Goal: Transaction & Acquisition: Book appointment/travel/reservation

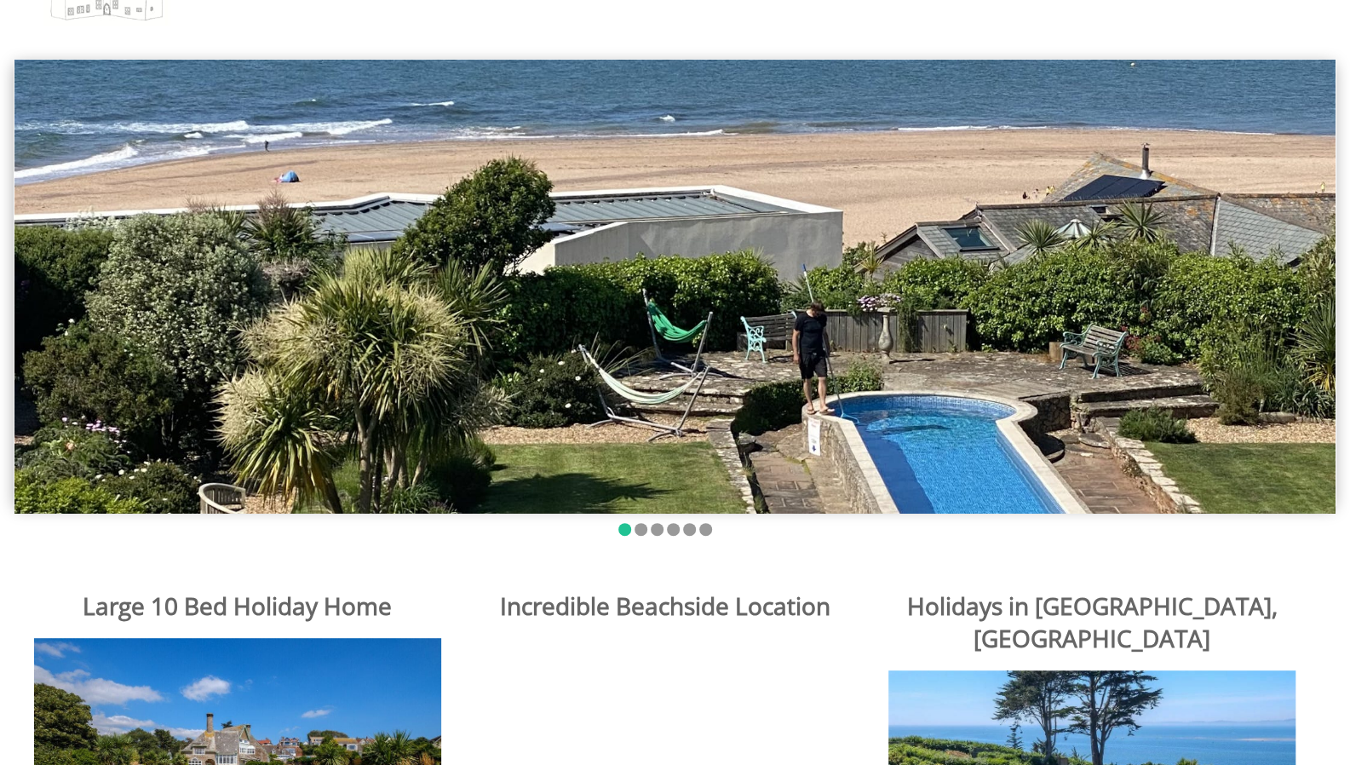
scroll to position [134, 0]
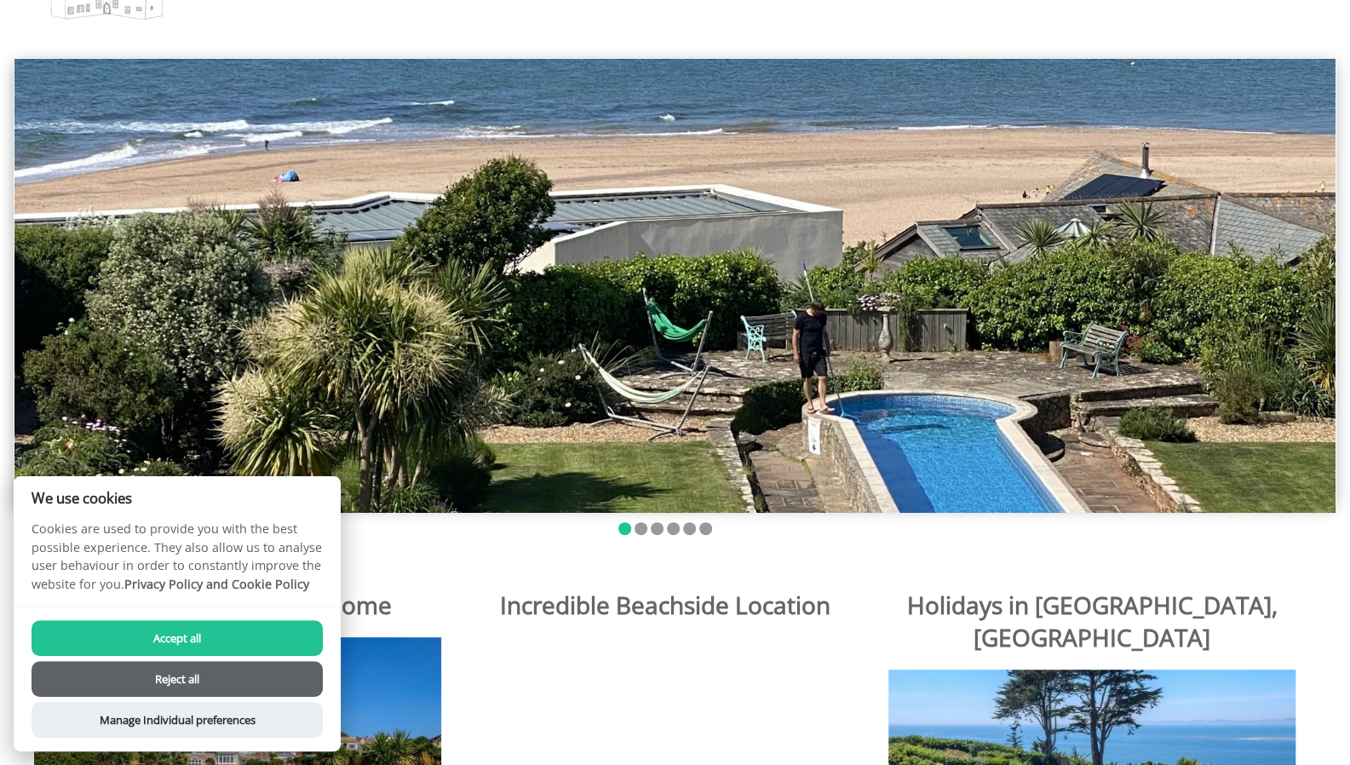
click at [948, 390] on img at bounding box center [674, 286] width 1321 height 454
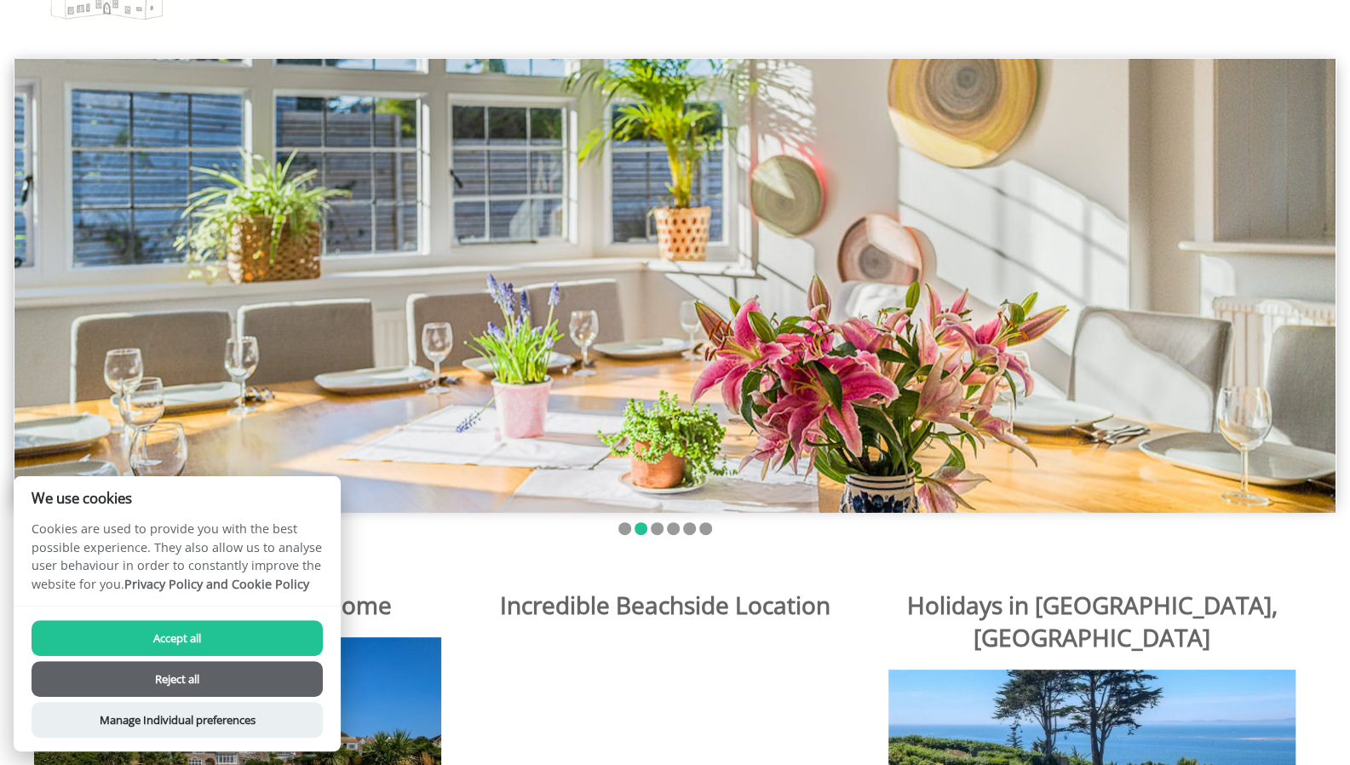
click at [635, 530] on li at bounding box center [641, 528] width 13 height 13
click at [653, 529] on li at bounding box center [657, 528] width 13 height 13
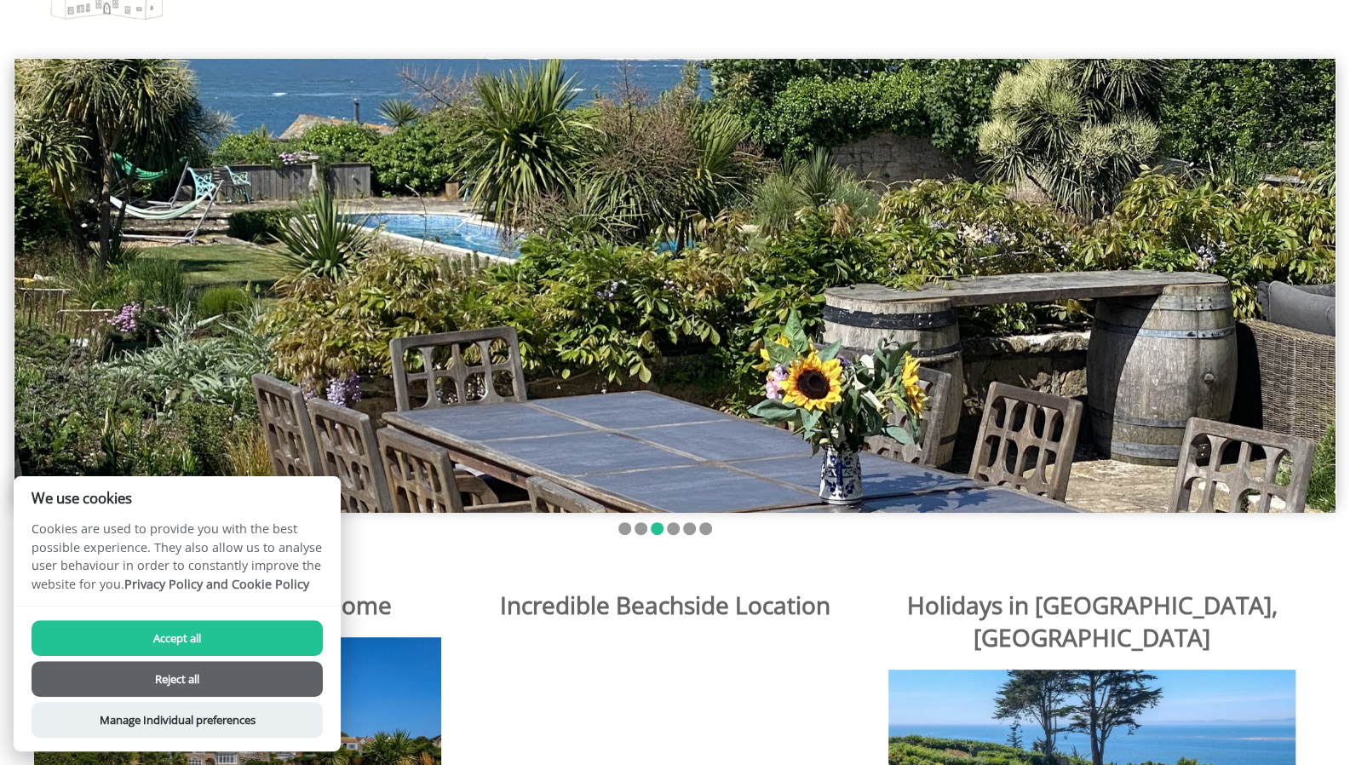
click at [673, 532] on li at bounding box center [673, 528] width 13 height 13
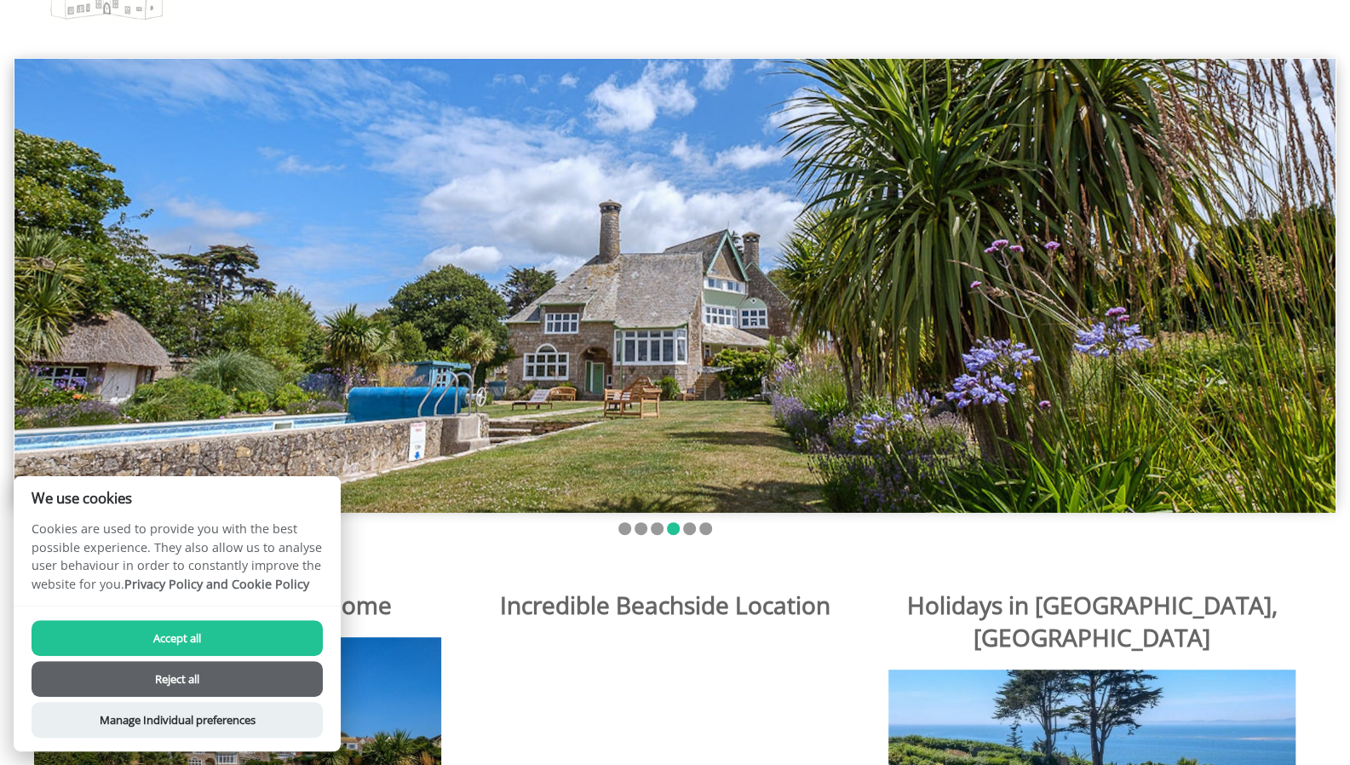
click at [687, 530] on li at bounding box center [689, 528] width 13 height 13
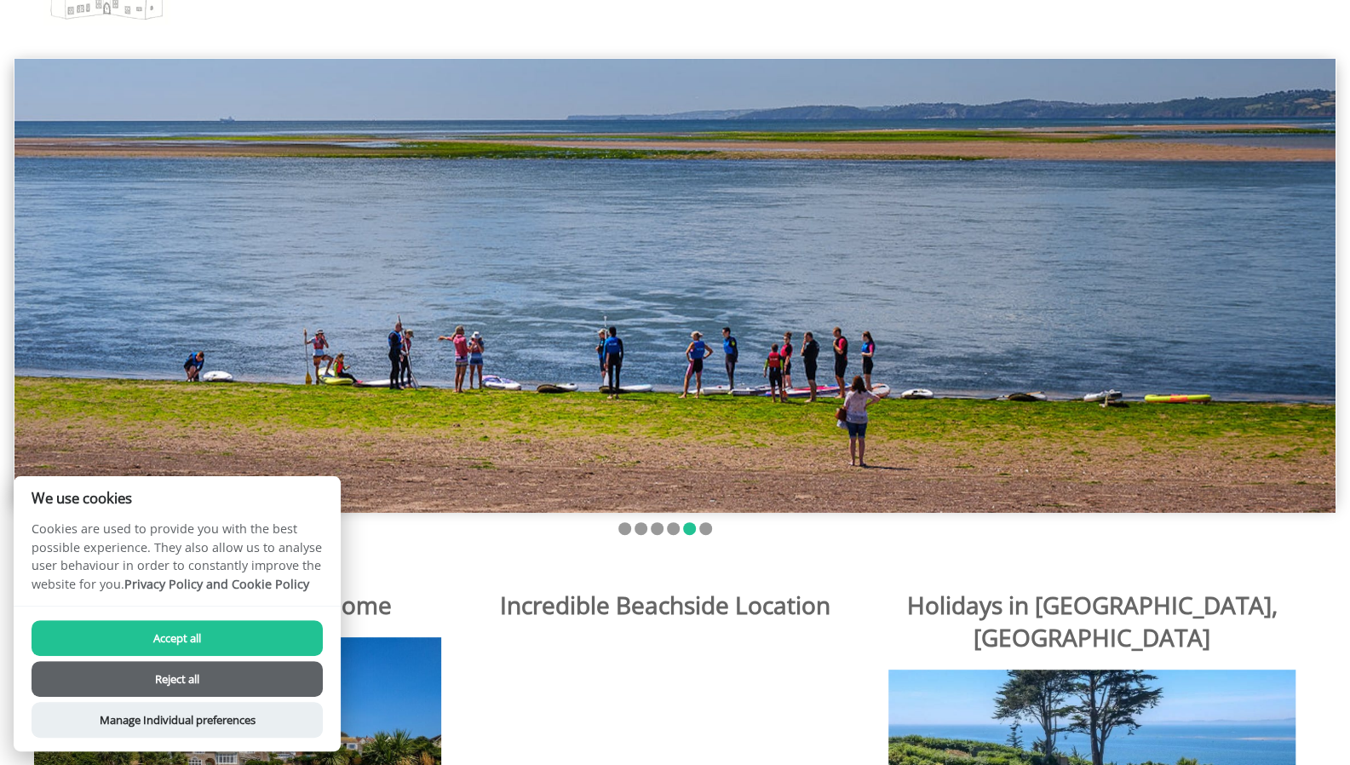
click at [709, 526] on li at bounding box center [705, 528] width 13 height 13
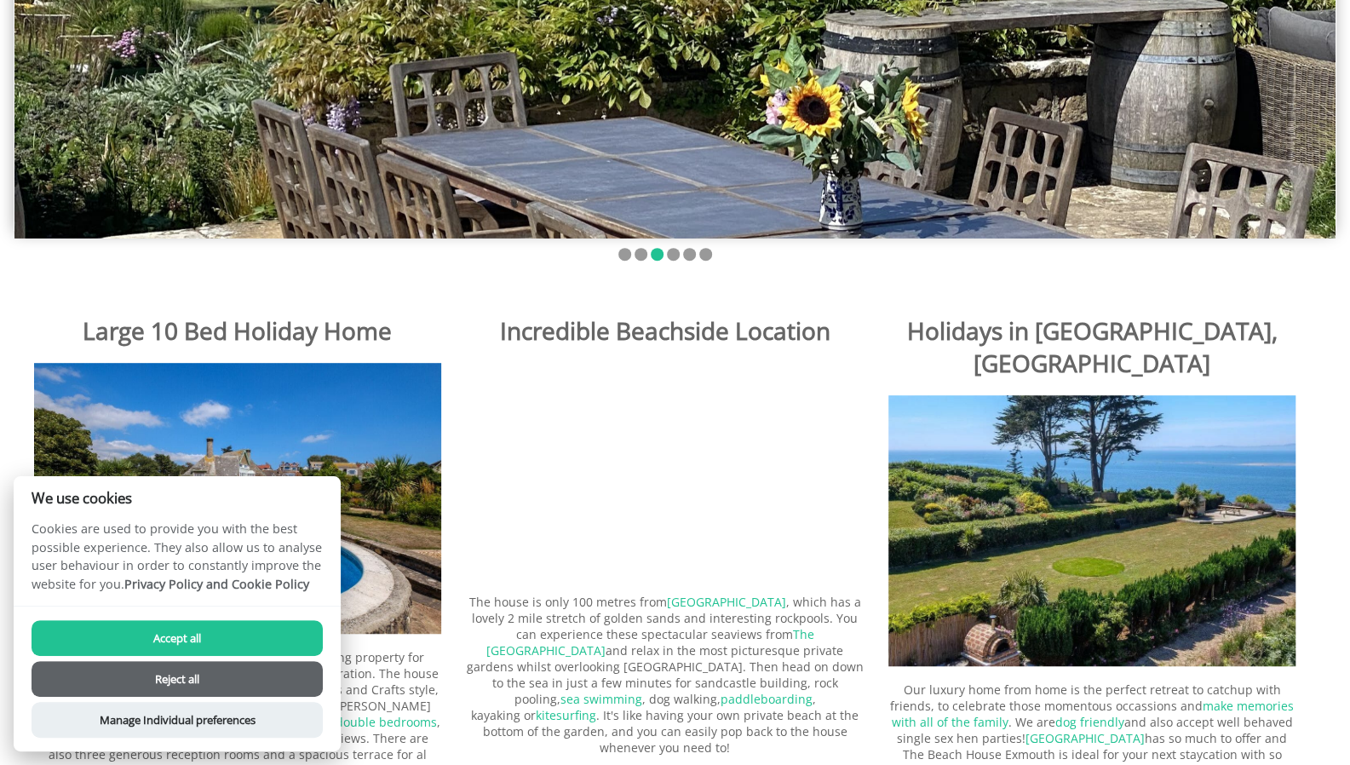
scroll to position [0, 0]
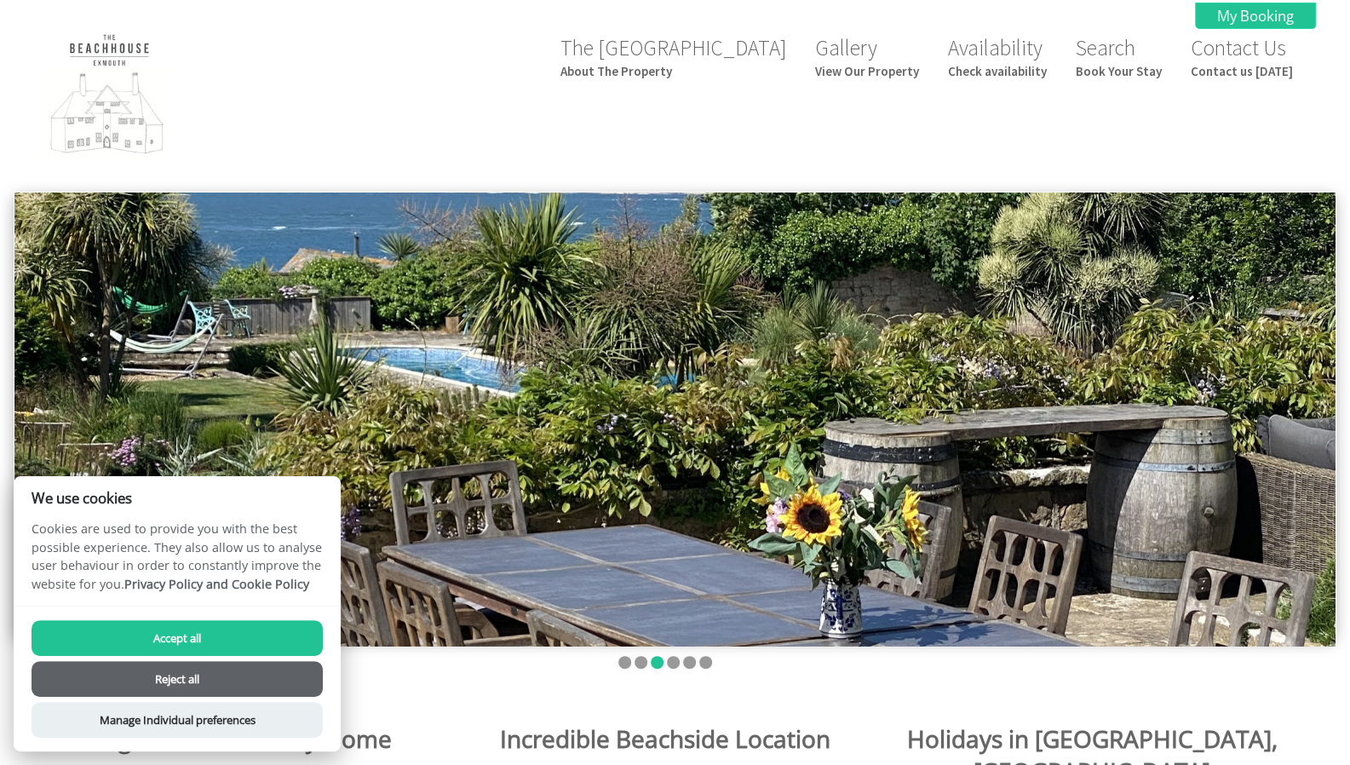
click at [1114, 62] on link "Search Book Your Stay" at bounding box center [1119, 56] width 86 height 45
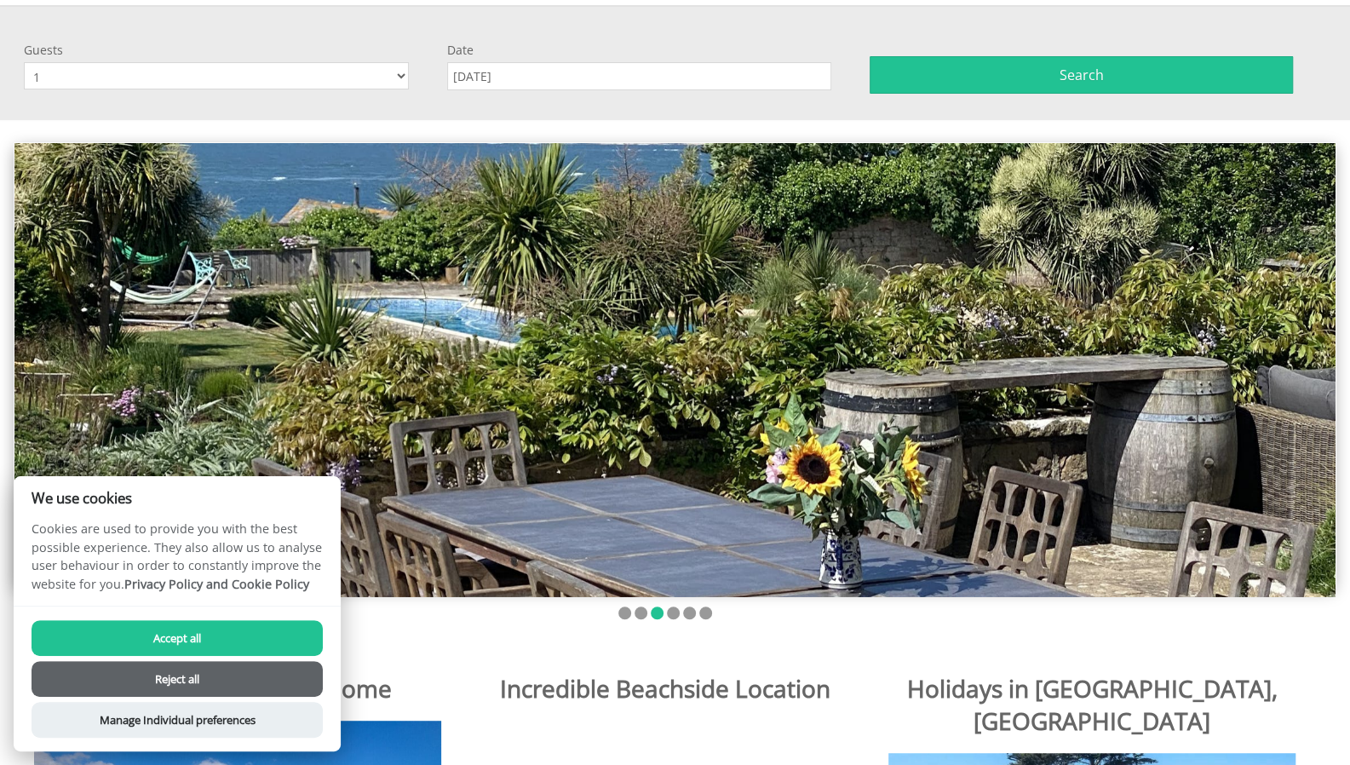
scroll to position [192, 0]
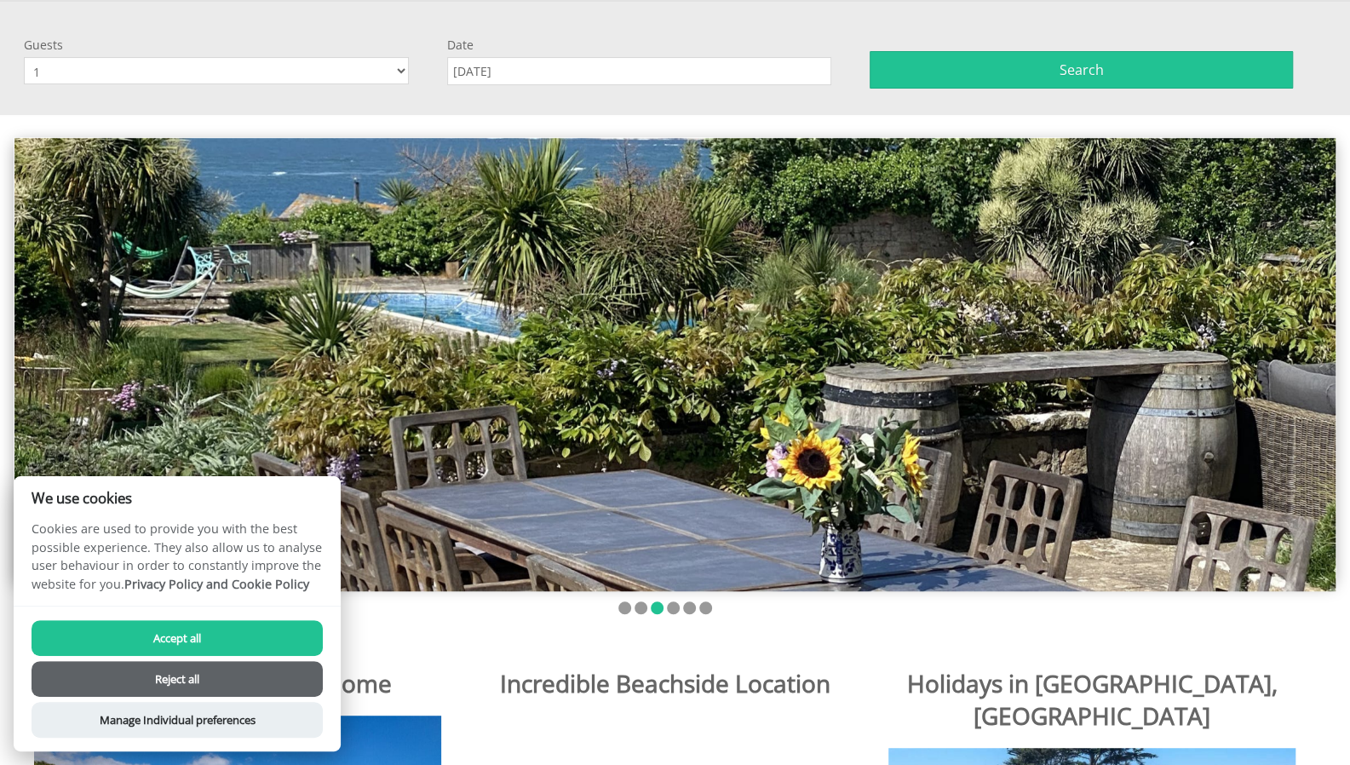
click at [377, 67] on select "1 2 3 4 5 6 7 8 9 10 11 12 13 14 15 16 17 18 19 20" at bounding box center [216, 70] width 385 height 27
select select "2"
click at [24, 57] on select "1 2 3 4 5 6 7 8 9 10 11 12 13 14 15 16 17 18 19 20" at bounding box center [216, 70] width 385 height 27
click at [508, 64] on input "[DATE]" at bounding box center [639, 71] width 385 height 28
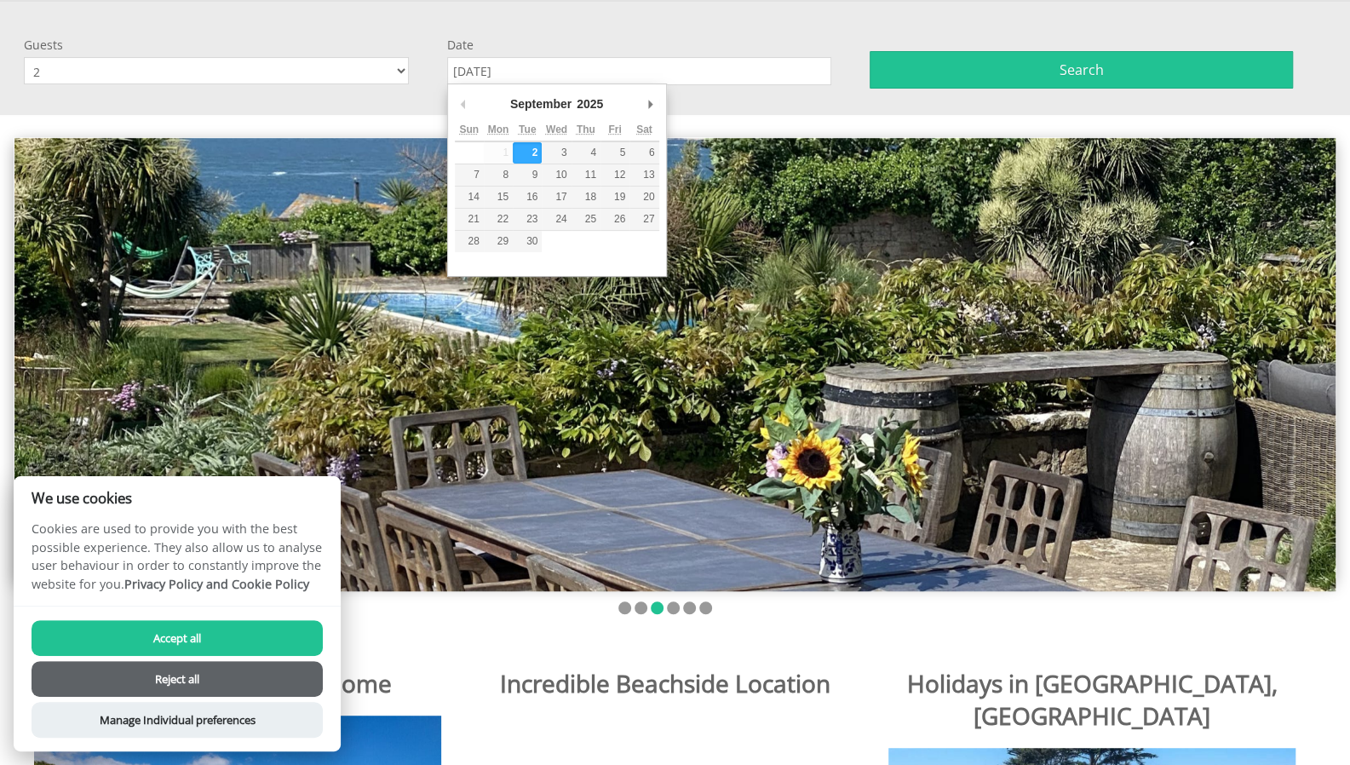
type input "[DATE]"
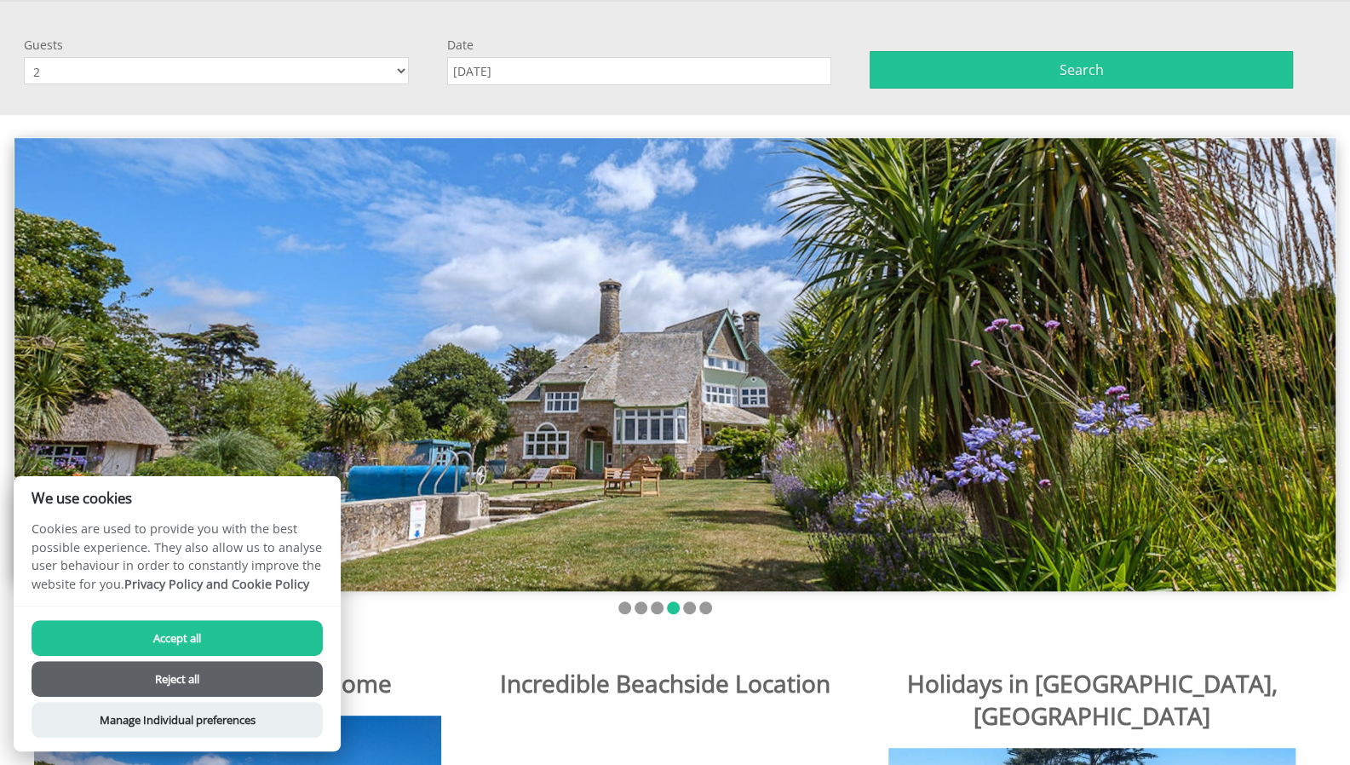
click at [940, 58] on button "Search" at bounding box center [1081, 69] width 423 height 37
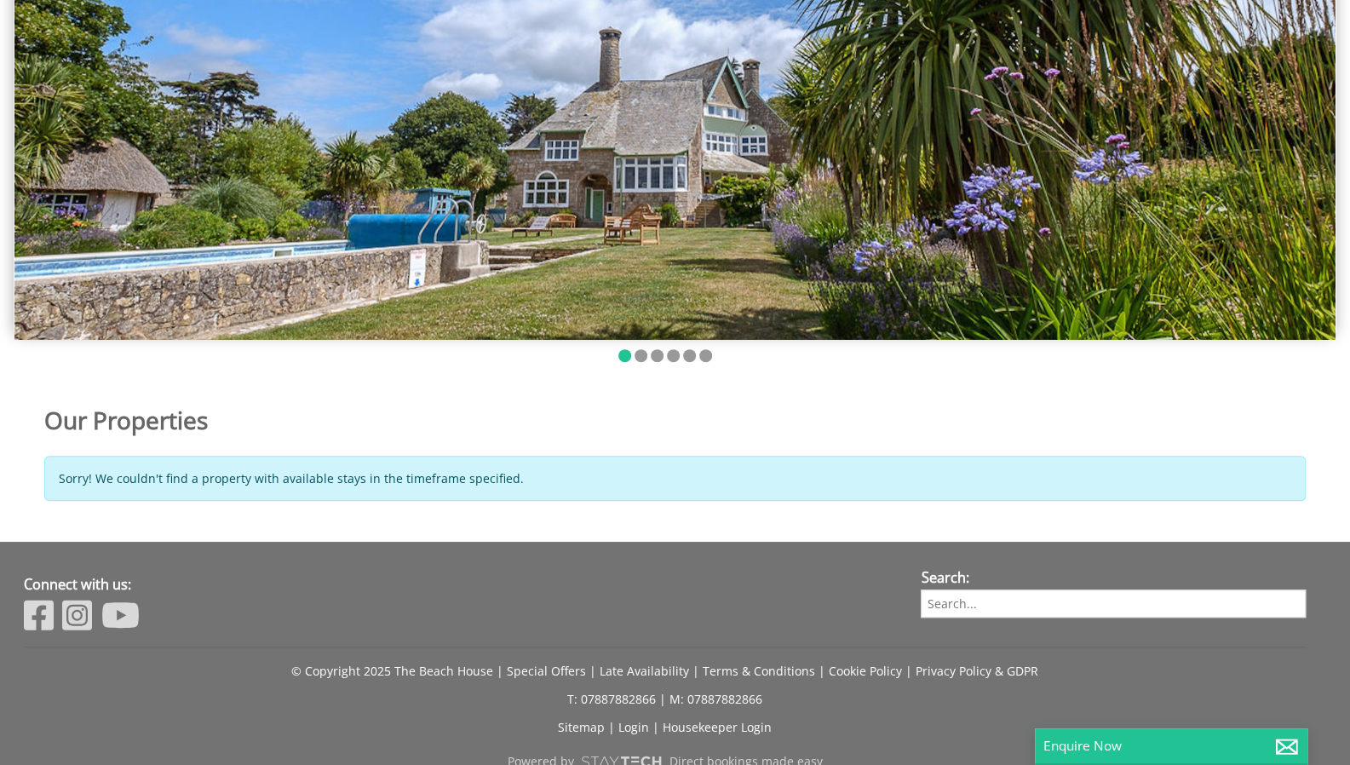
scroll to position [0, 0]
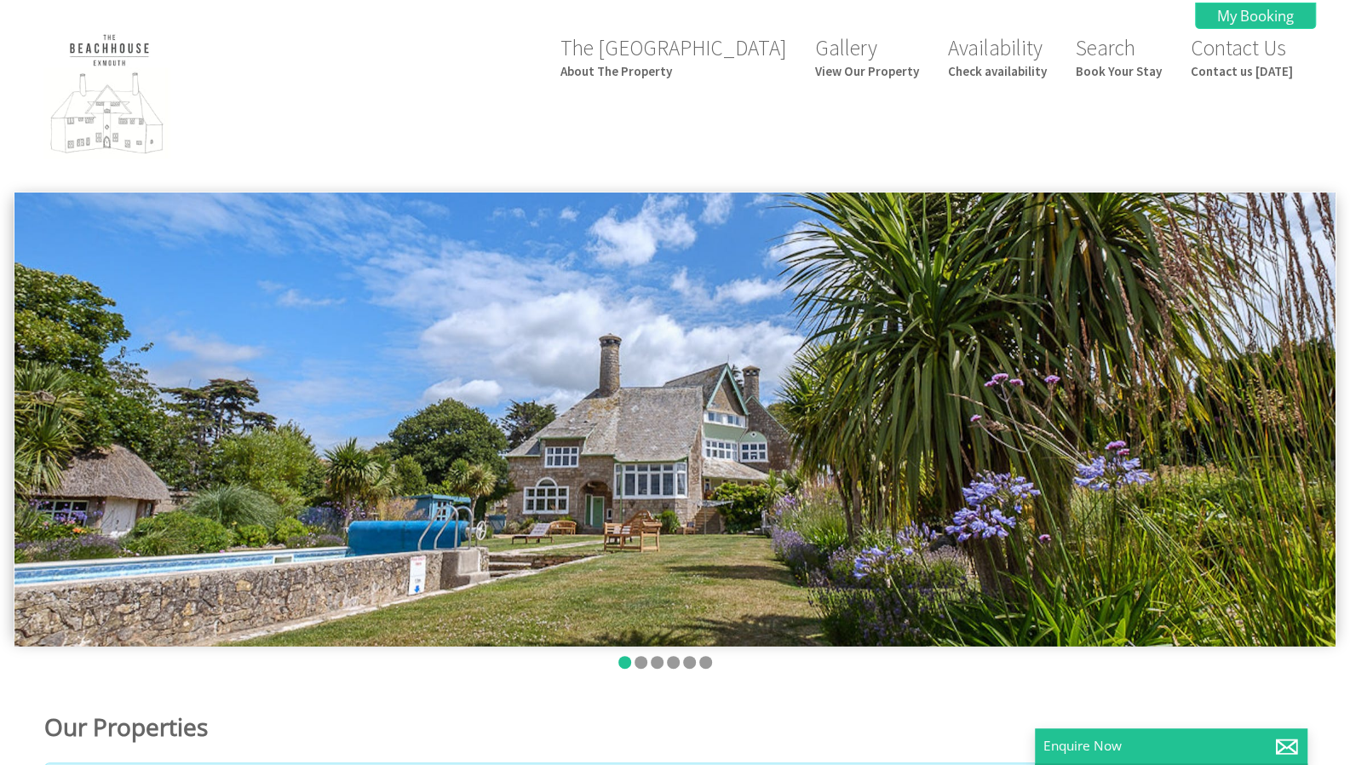
click at [1124, 50] on link "Search Book Your Stay" at bounding box center [1119, 56] width 86 height 45
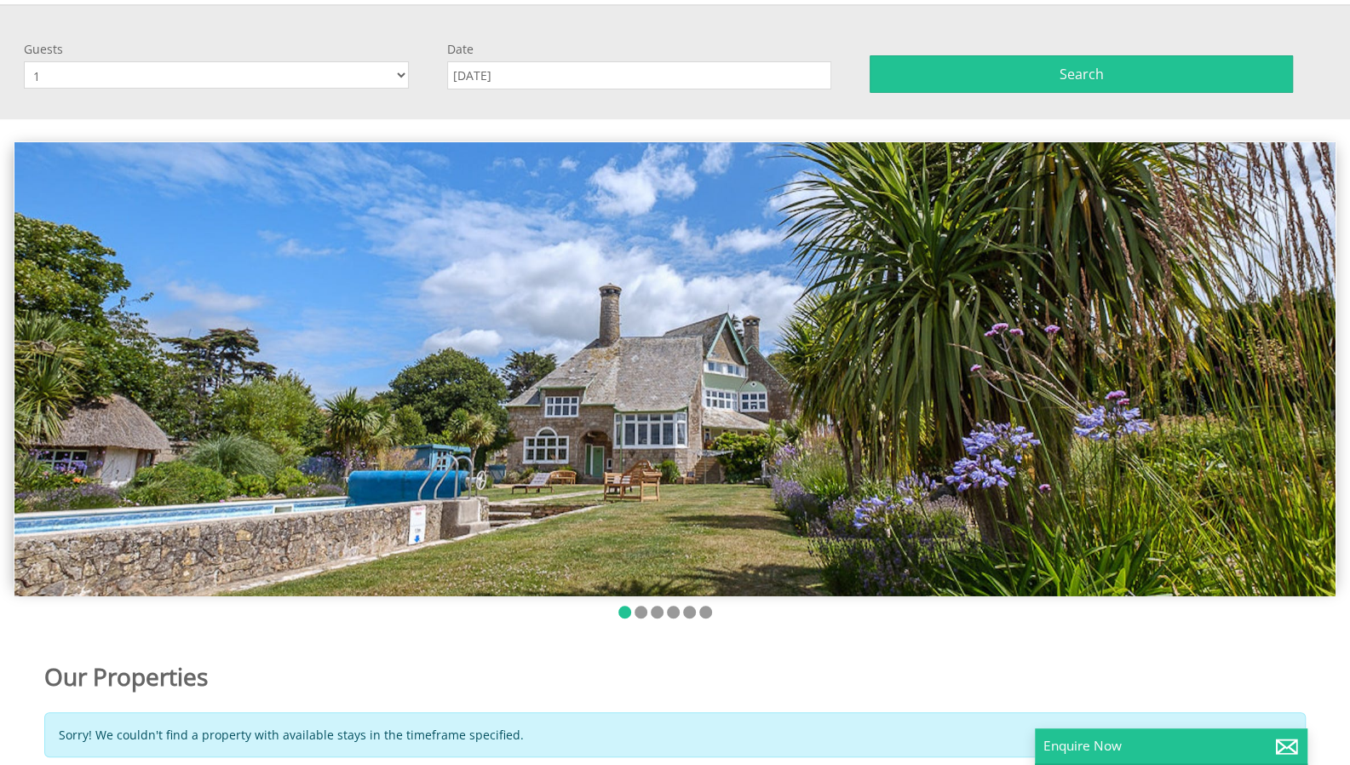
scroll to position [192, 0]
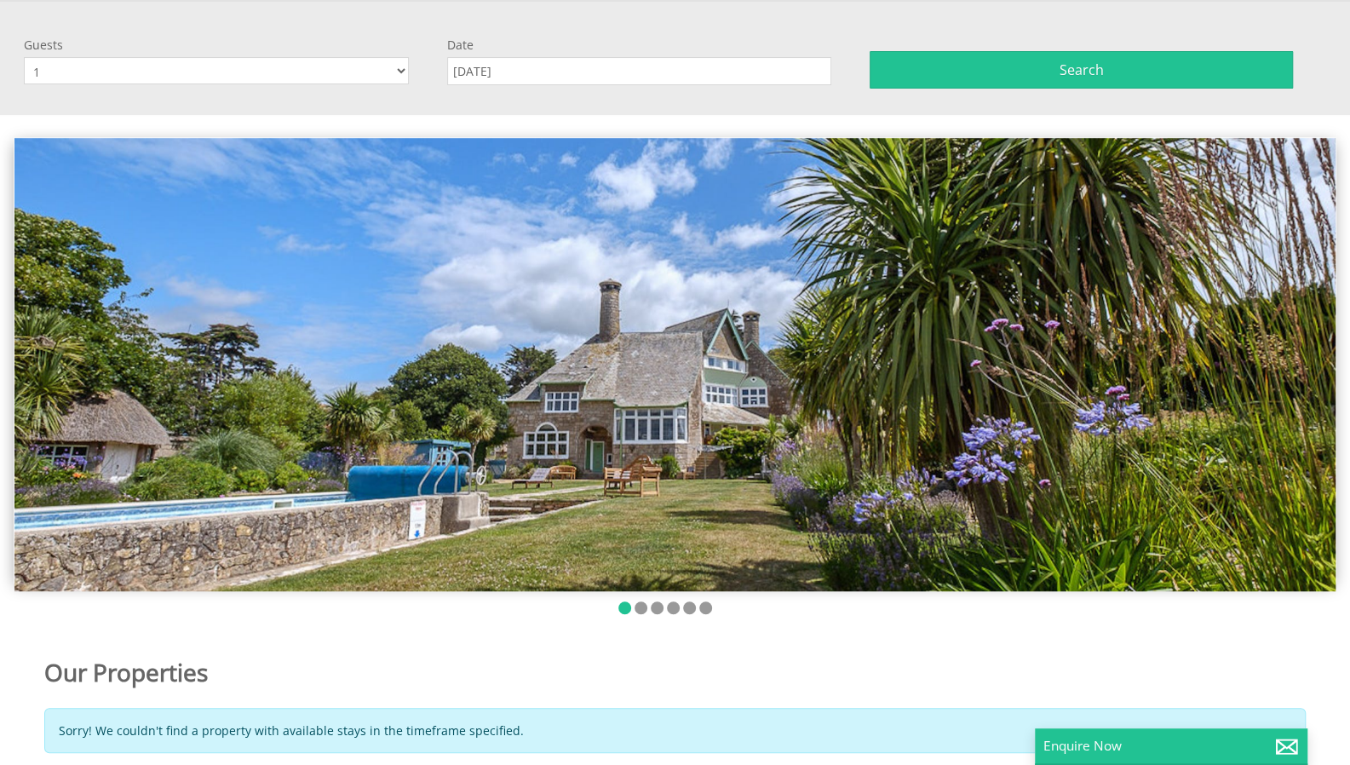
click at [811, 60] on input "[DATE]" at bounding box center [639, 71] width 385 height 28
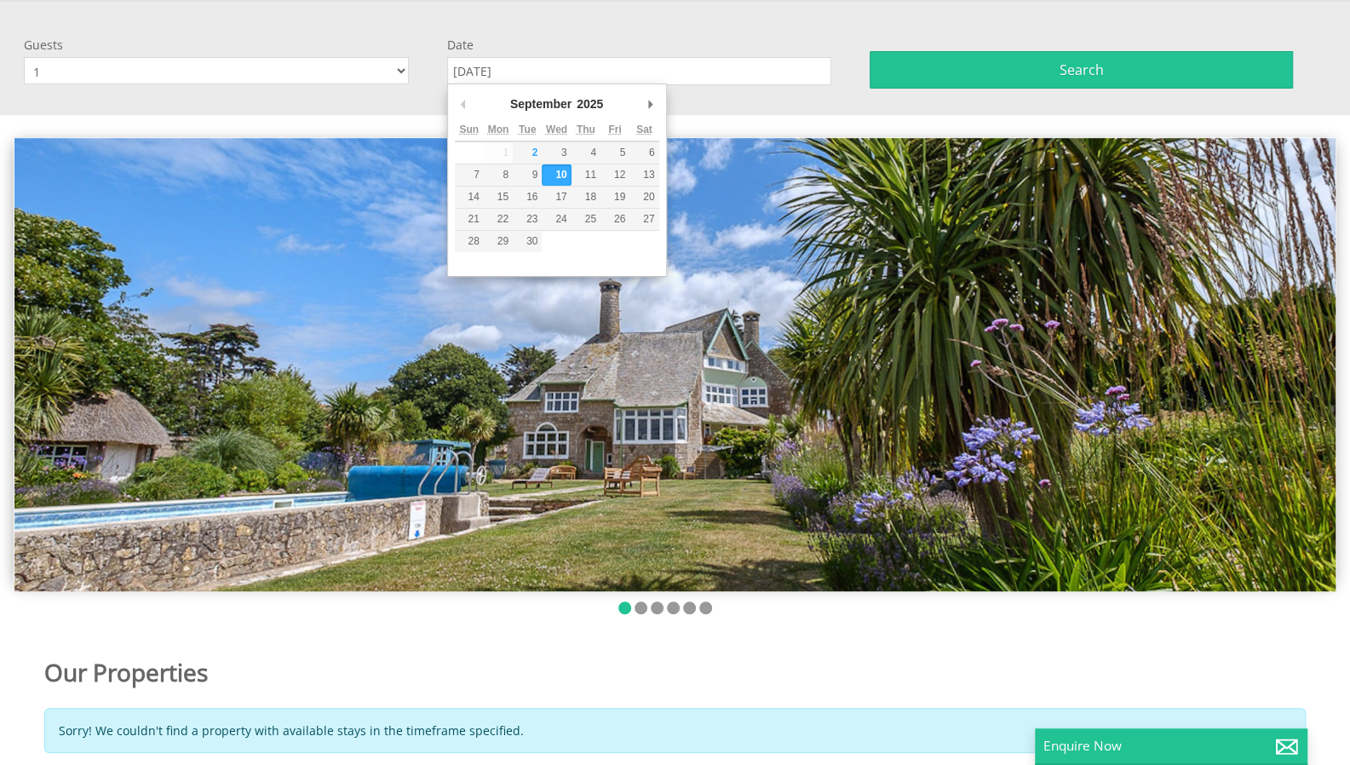
click at [605, 59] on input "[DATE]" at bounding box center [639, 71] width 385 height 28
type input "[DATE]"
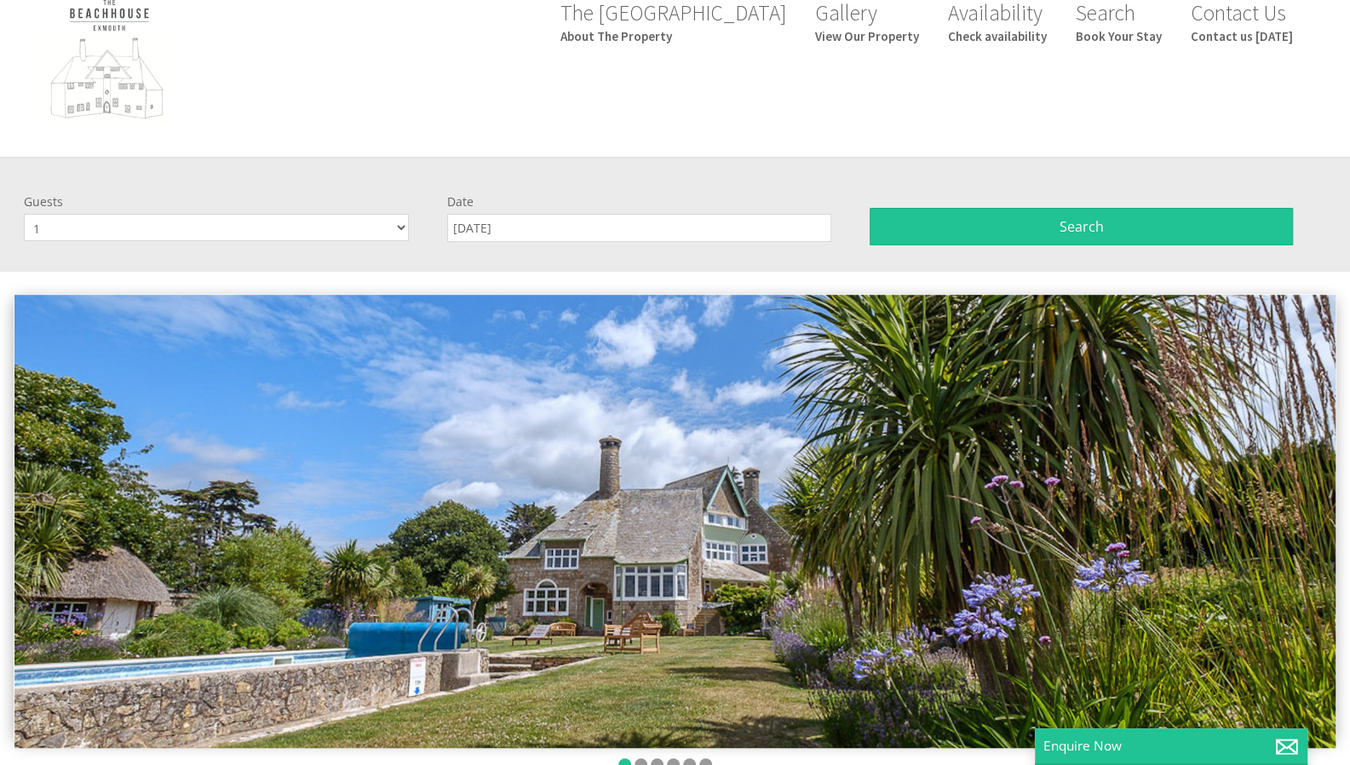
scroll to position [0, 0]
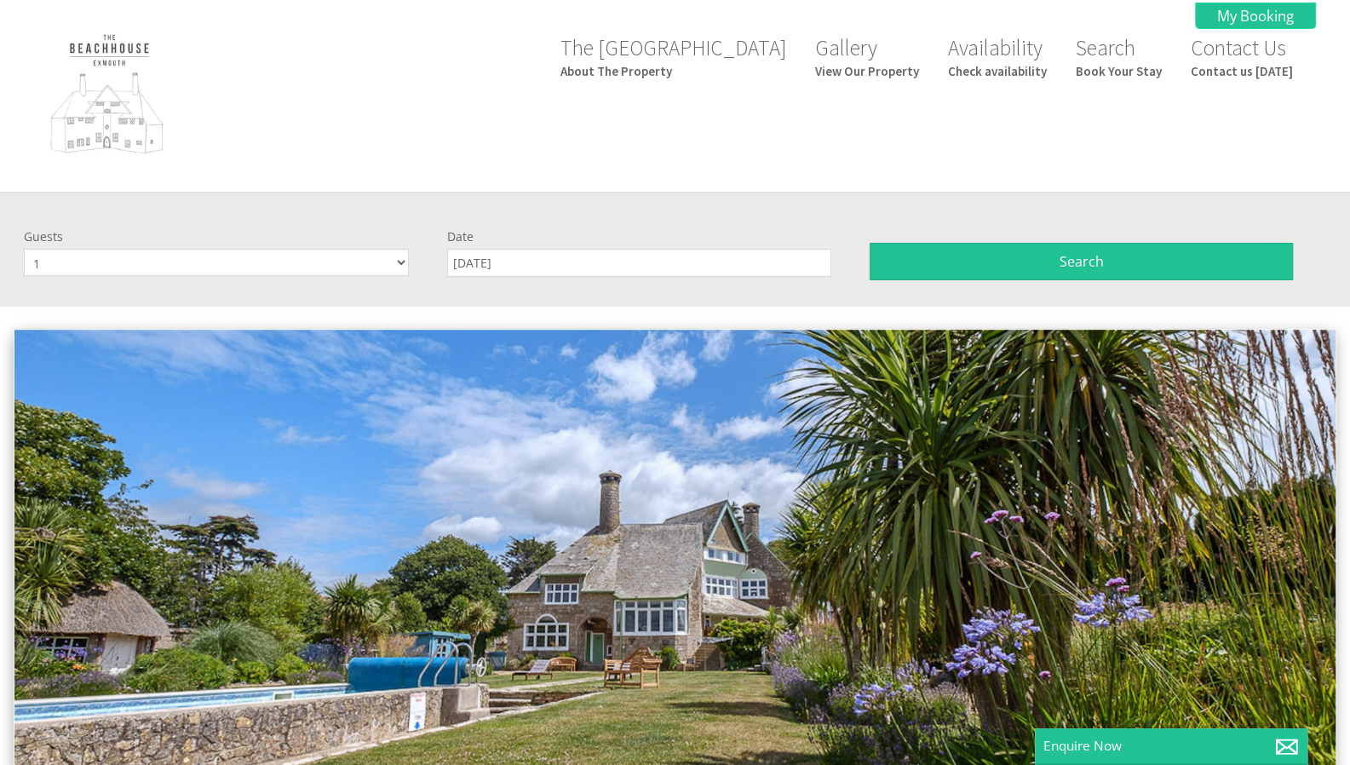
click at [1024, 48] on link "Availability Check availability" at bounding box center [997, 56] width 99 height 45
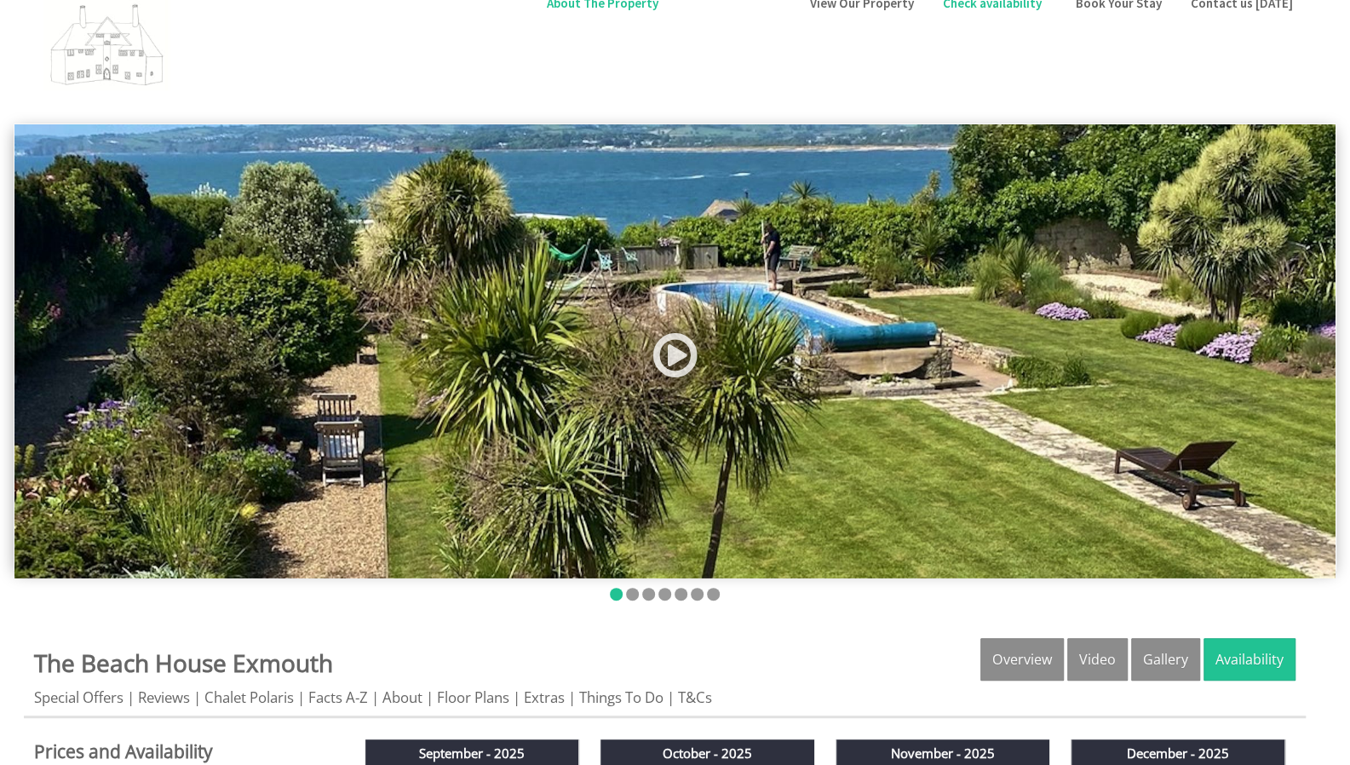
scroll to position [66, 0]
